Goal: Navigation & Orientation: Find specific page/section

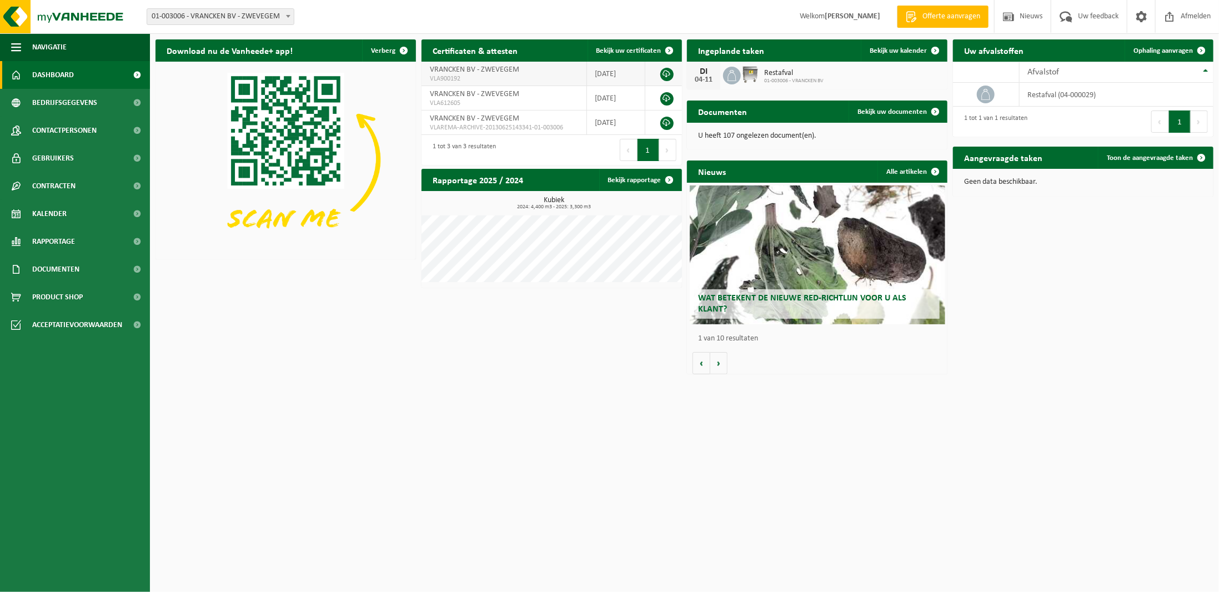
click at [662, 73] on link at bounding box center [666, 74] width 13 height 13
click at [629, 179] on link "Bekijk rapportage" at bounding box center [640, 180] width 82 height 22
click at [624, 47] on span "Bekijk uw certificaten" at bounding box center [628, 50] width 65 height 7
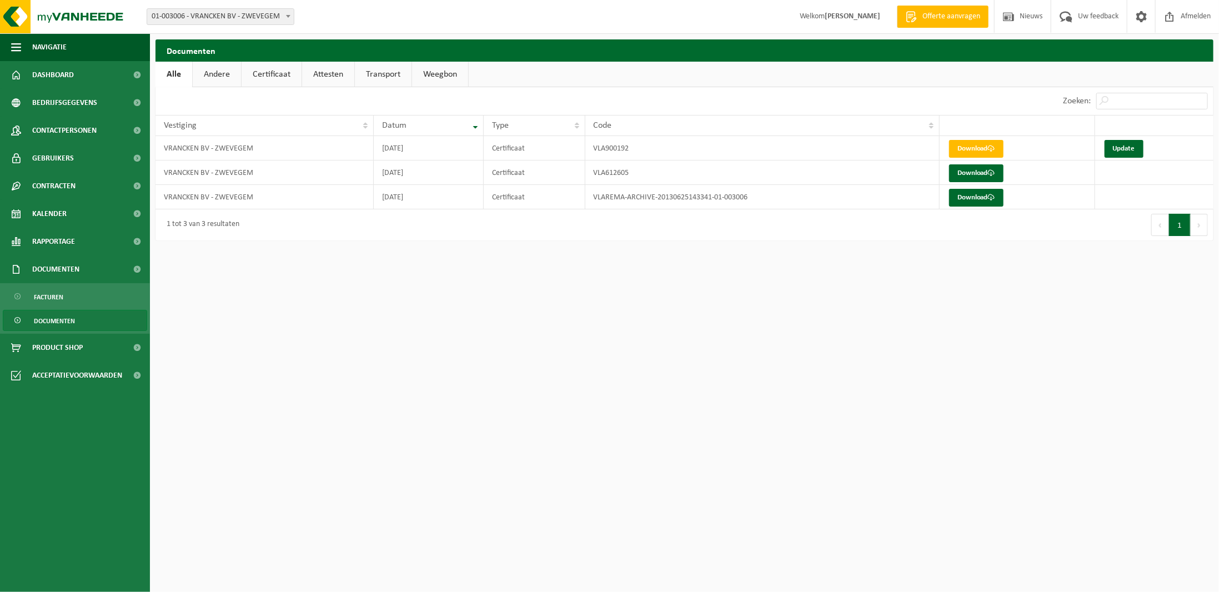
click at [220, 67] on link "Andere" at bounding box center [217, 75] width 48 height 26
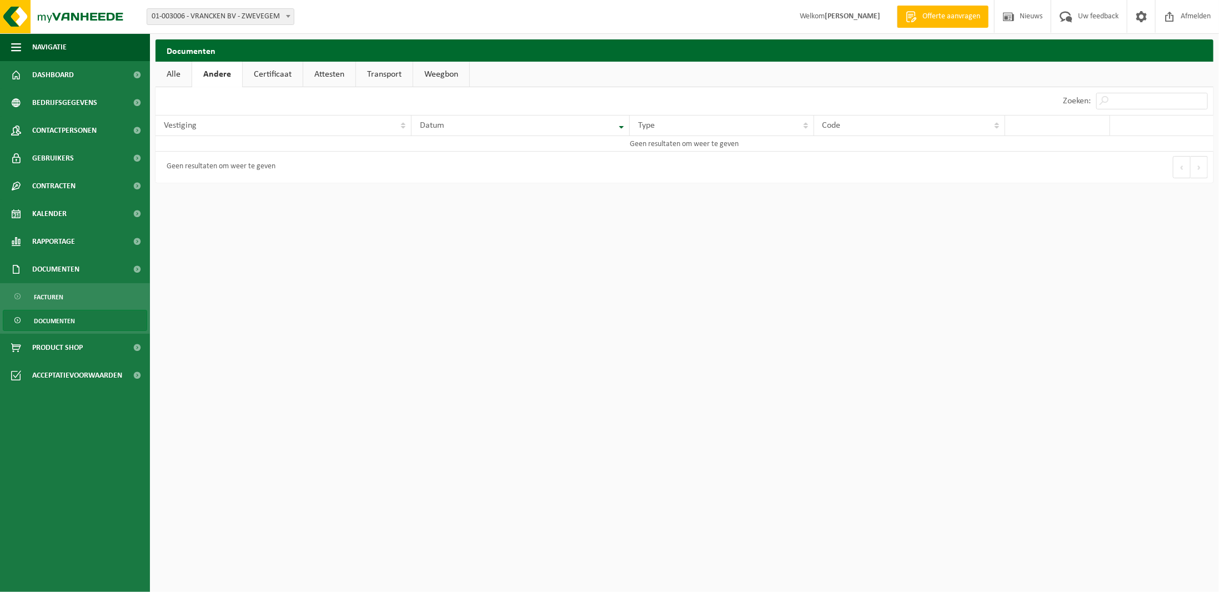
click at [264, 76] on link "Certificaat" at bounding box center [273, 75] width 60 height 26
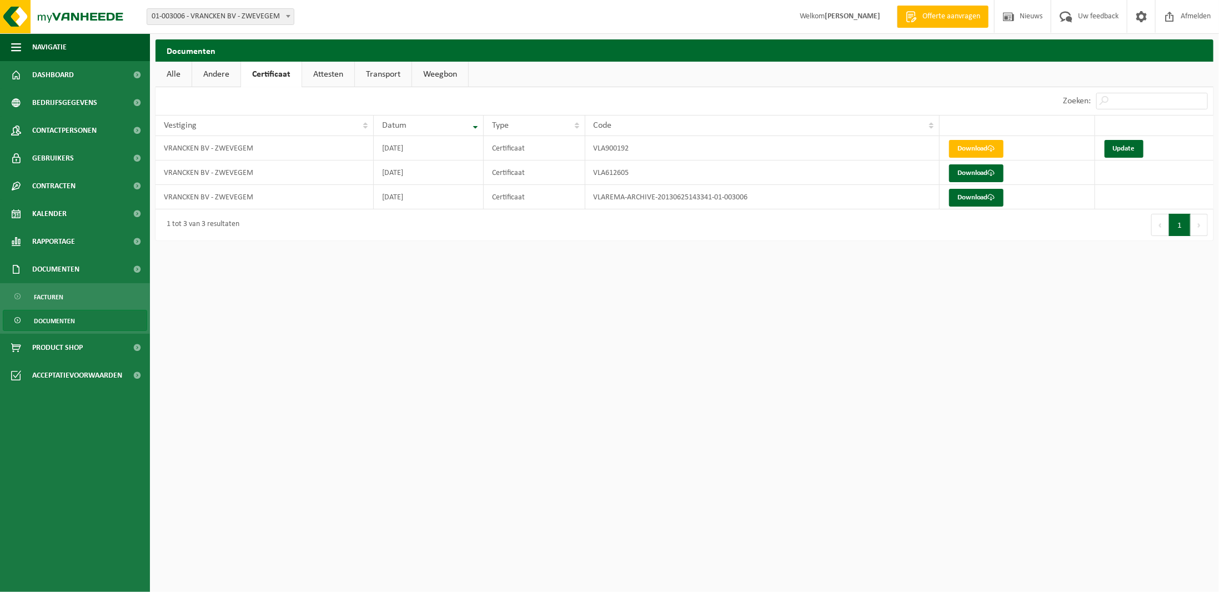
click at [329, 75] on link "Attesten" at bounding box center [328, 75] width 52 height 26
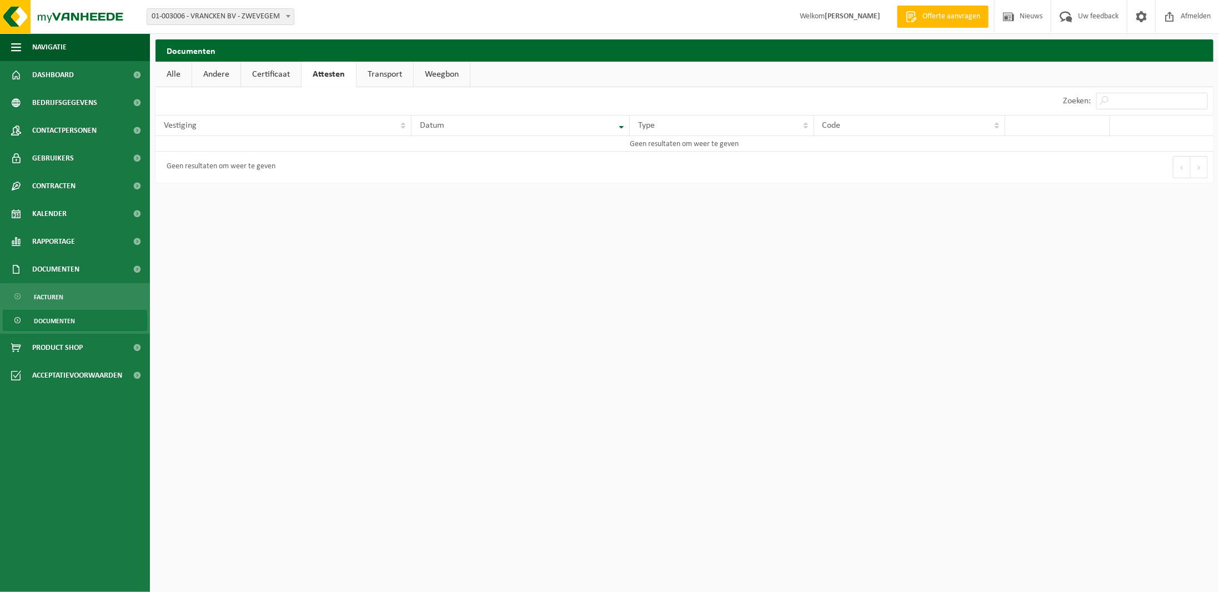
click at [374, 76] on link "Transport" at bounding box center [384, 75] width 57 height 26
click at [431, 76] on link "Weegbon" at bounding box center [442, 75] width 56 height 26
click at [88, 71] on link "Dashboard" at bounding box center [75, 75] width 150 height 28
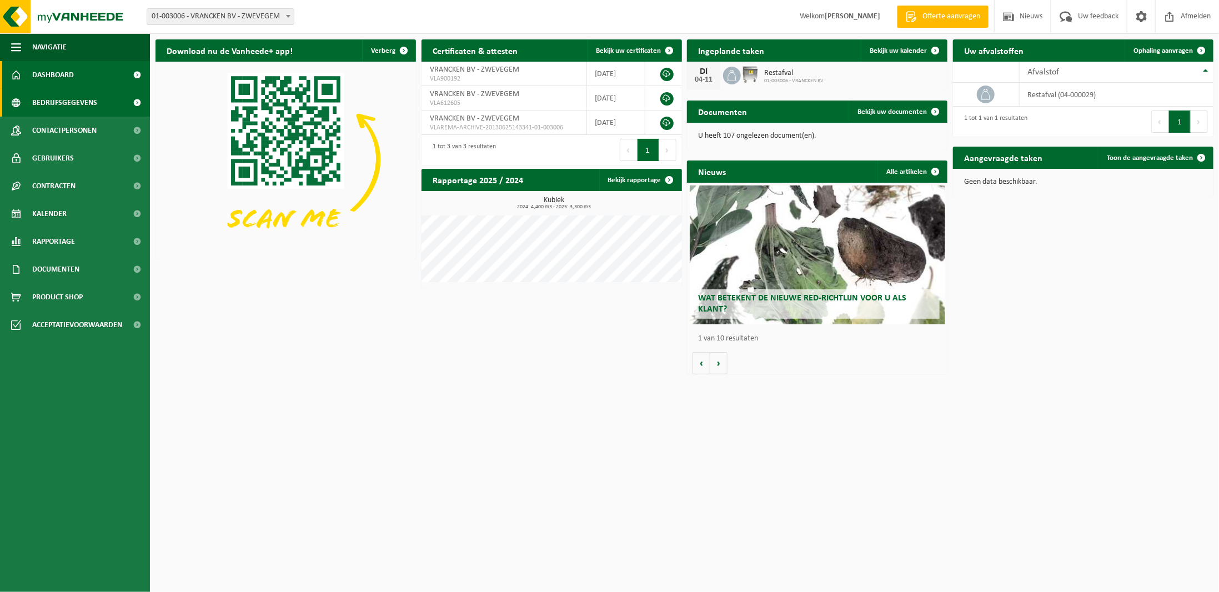
click at [52, 100] on span "Bedrijfsgegevens" at bounding box center [64, 103] width 65 height 28
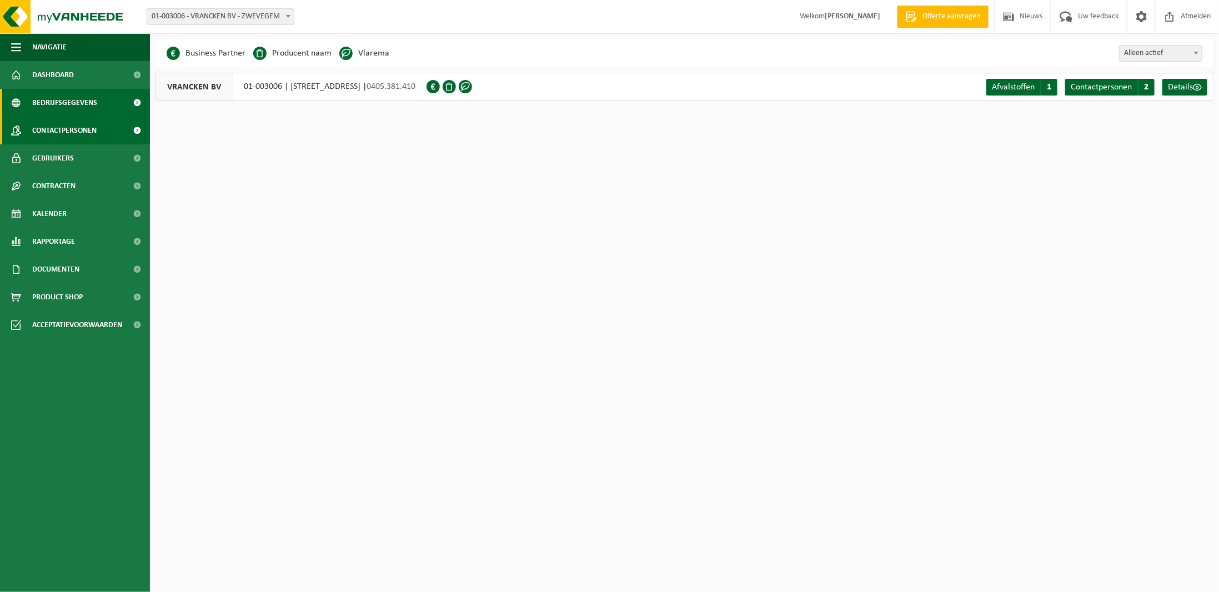
click at [62, 132] on span "Contactpersonen" at bounding box center [64, 131] width 64 height 28
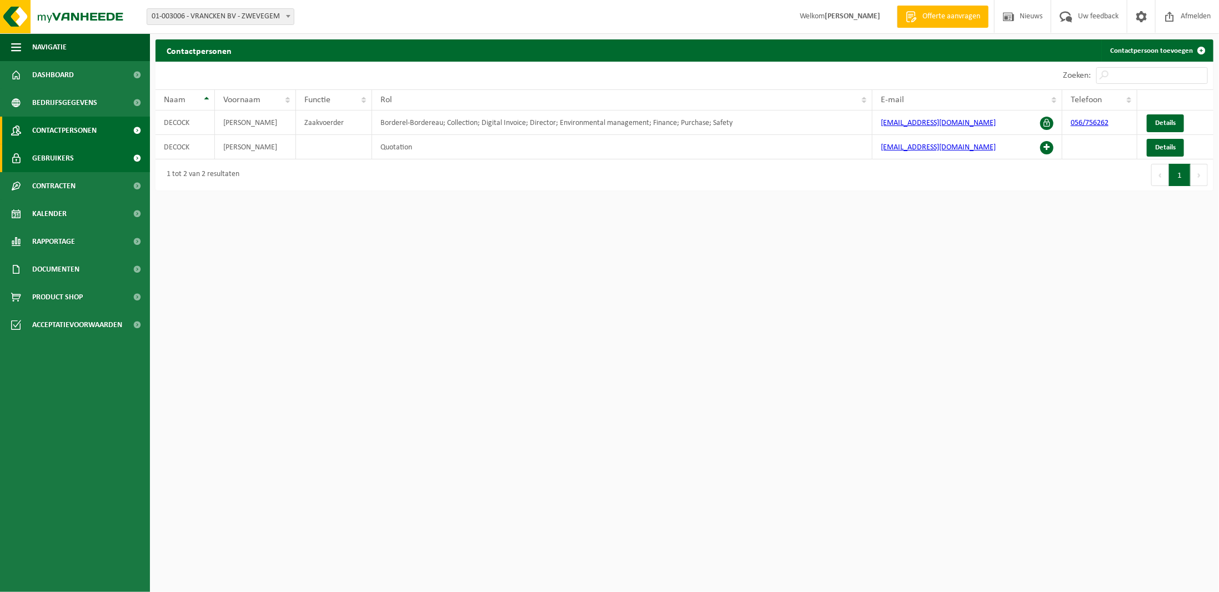
click at [62, 157] on span "Gebruikers" at bounding box center [53, 158] width 42 height 28
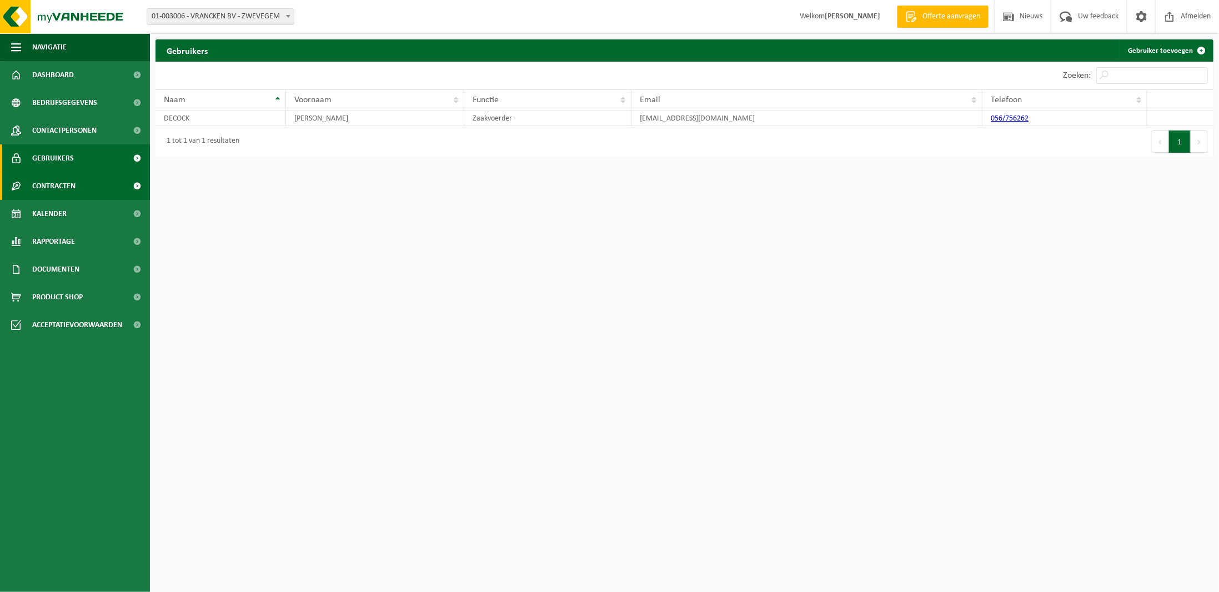
click at [63, 188] on span "Contracten" at bounding box center [53, 186] width 43 height 28
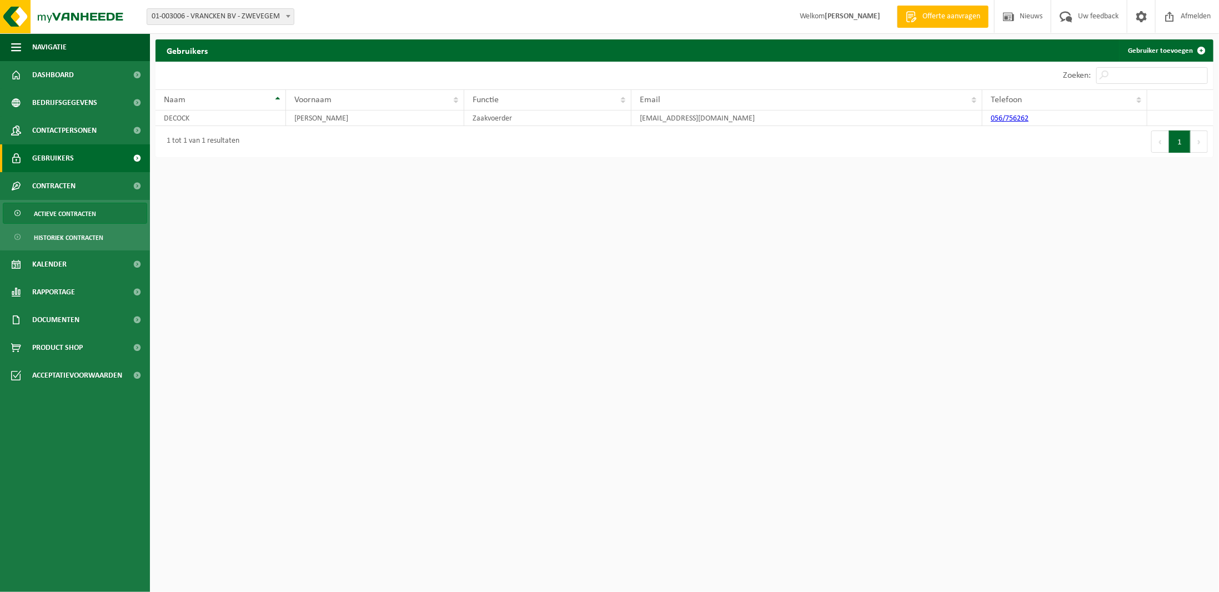
click at [68, 215] on span "Actieve contracten" at bounding box center [65, 213] width 62 height 21
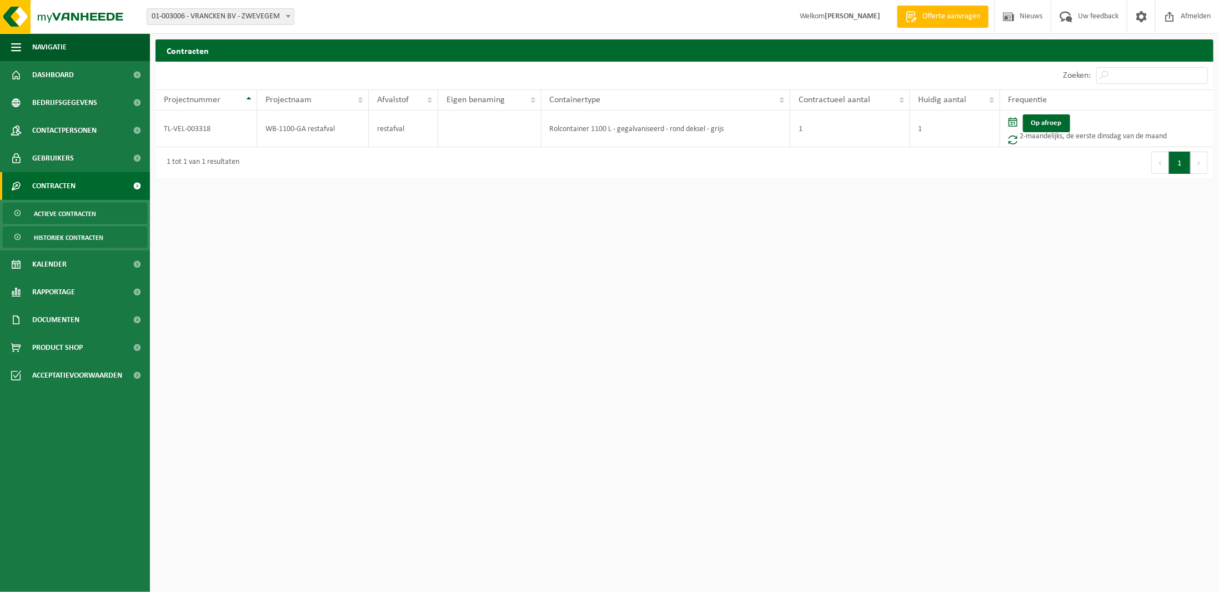
click at [72, 240] on span "Historiek contracten" at bounding box center [68, 237] width 69 height 21
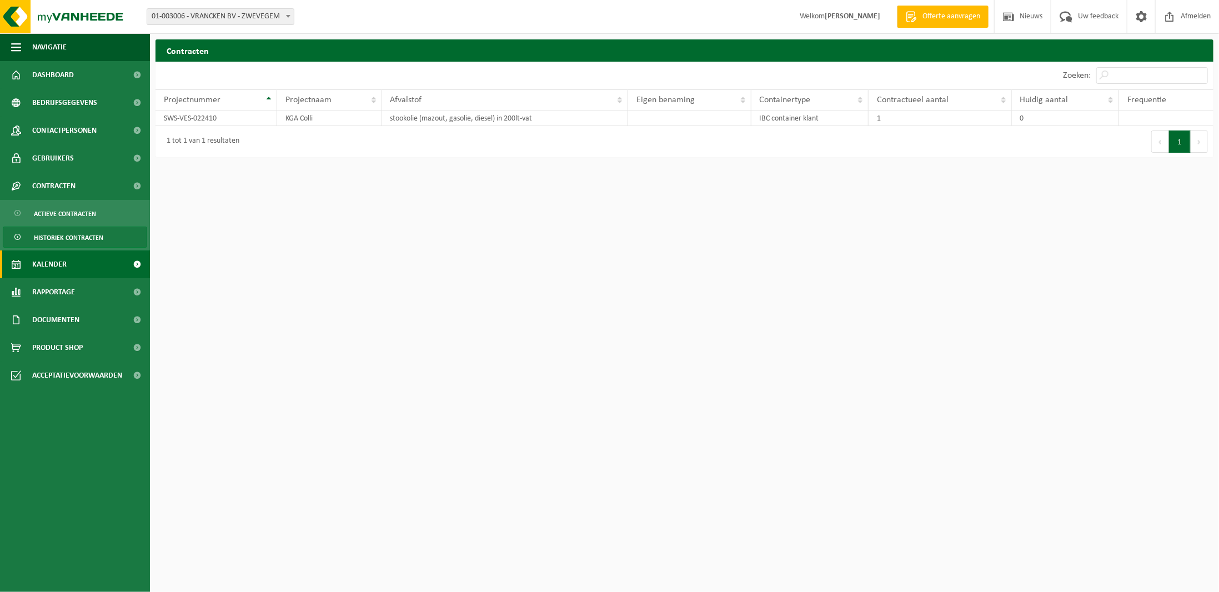
click at [66, 266] on span "Kalender" at bounding box center [49, 264] width 34 height 28
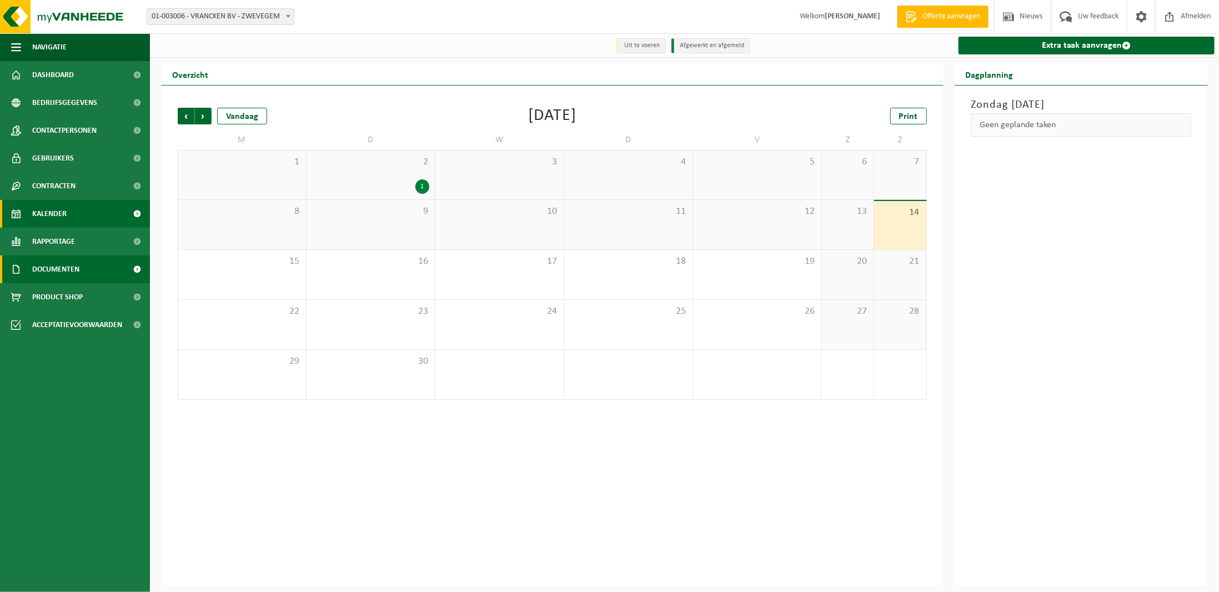
click at [64, 268] on span "Documenten" at bounding box center [55, 269] width 47 height 28
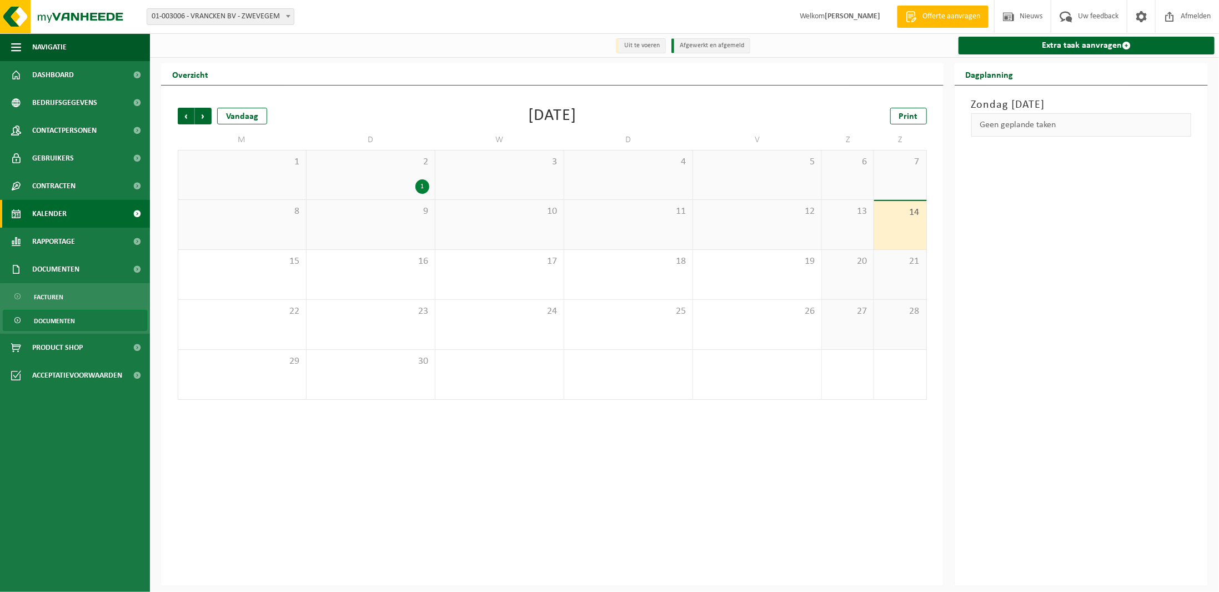
click at [63, 323] on span "Documenten" at bounding box center [54, 320] width 41 height 21
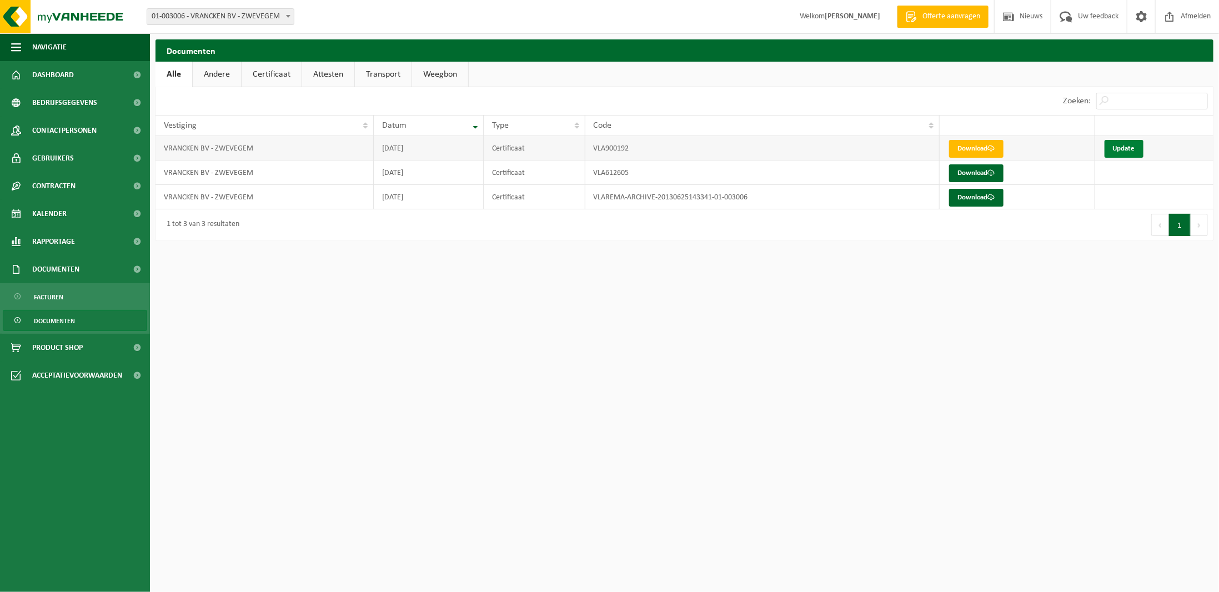
click at [1129, 148] on link "Update" at bounding box center [1123, 149] width 39 height 18
click at [993, 175] on span at bounding box center [991, 172] width 7 height 7
